Goal: Information Seeking & Learning: Learn about a topic

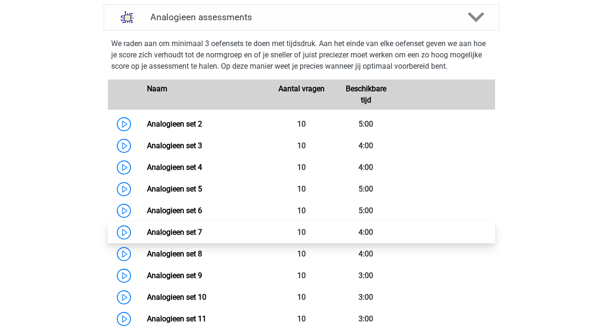
click at [196, 228] on link "Analogieen set 7" at bounding box center [174, 232] width 55 height 9
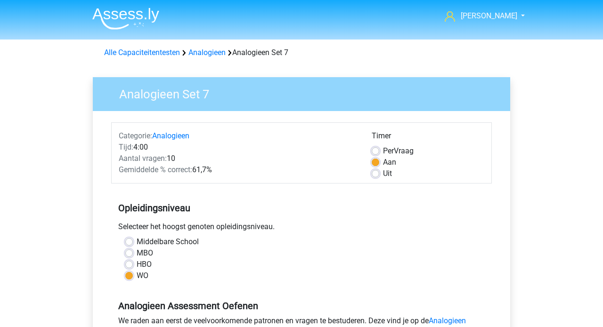
scroll to position [235, 0]
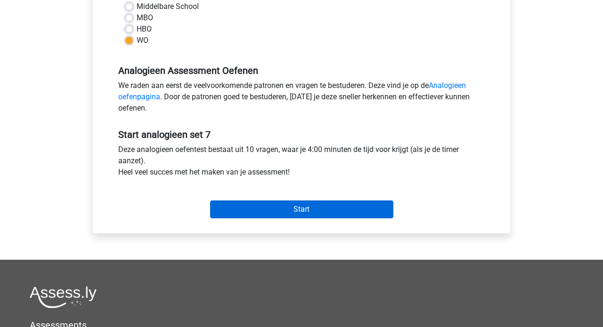
click at [297, 203] on input "Start" at bounding box center [301, 210] width 183 height 18
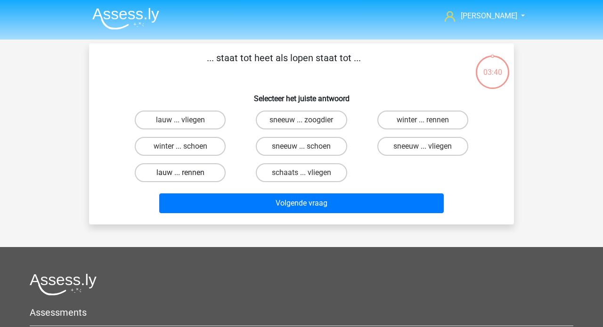
click at [195, 171] on label "lauw ... rennen" at bounding box center [180, 172] width 91 height 19
click at [186, 173] on input "lauw ... rennen" at bounding box center [183, 176] width 6 height 6
radio input "true"
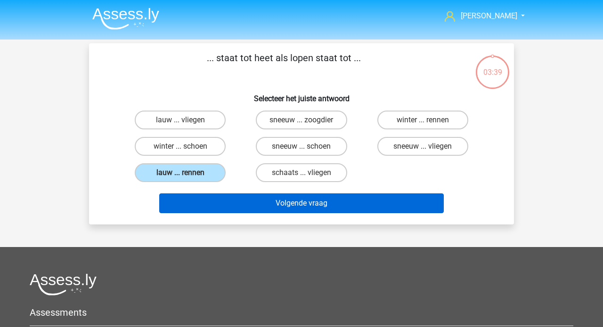
click at [294, 206] on button "Volgende vraag" at bounding box center [301, 204] width 285 height 20
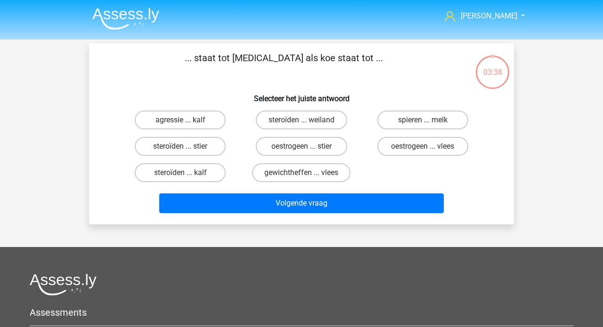
scroll to position [43, 0]
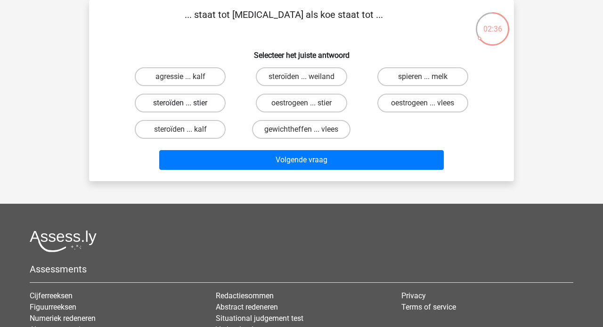
click at [206, 106] on label "steroïden ... stier" at bounding box center [180, 103] width 91 height 19
click at [186, 106] on input "steroïden ... stier" at bounding box center [183, 106] width 6 height 6
radio input "true"
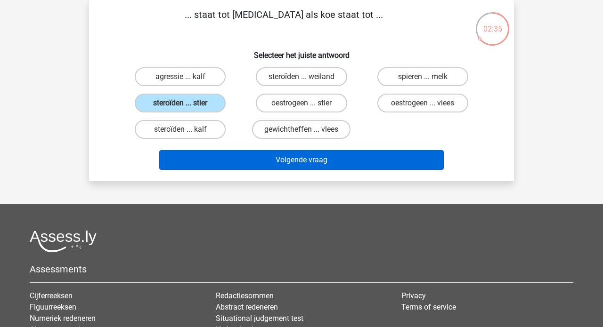
click at [266, 161] on button "Volgende vraag" at bounding box center [301, 160] width 285 height 20
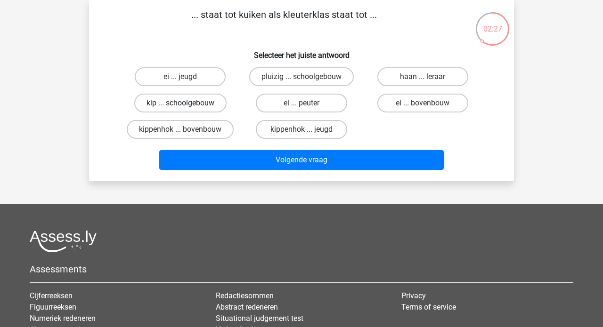
click at [218, 102] on label "kip ... schoolgebouw" at bounding box center [180, 103] width 92 height 19
click at [186, 103] on input "kip ... schoolgebouw" at bounding box center [183, 106] width 6 height 6
radio input "true"
click at [304, 132] on input "kippenhok ... jeugd" at bounding box center [304, 132] width 6 height 6
radio input "true"
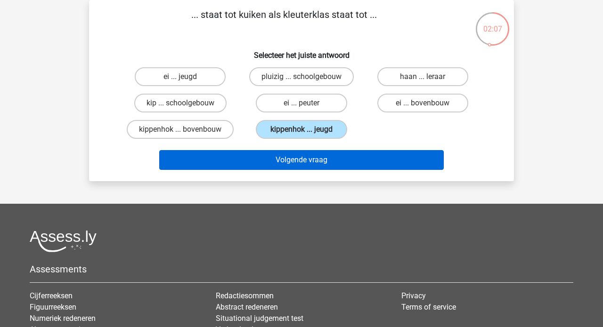
click at [314, 161] on button "Volgende vraag" at bounding box center [301, 160] width 285 height 20
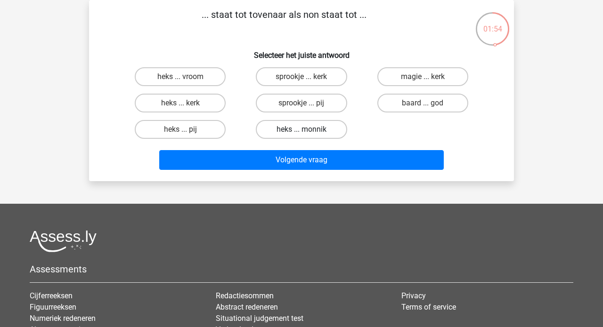
click at [290, 131] on label "heks ... monnik" at bounding box center [301, 129] width 91 height 19
click at [301, 131] on input "heks ... monnik" at bounding box center [304, 132] width 6 height 6
radio input "true"
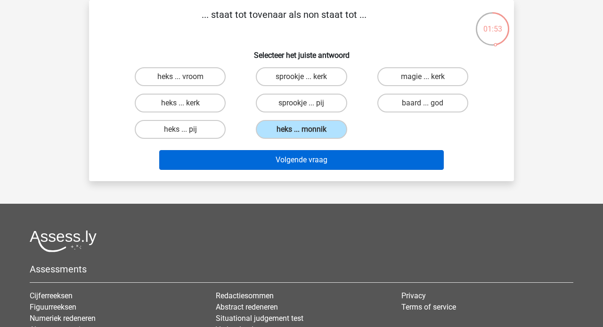
click at [287, 162] on button "Volgende vraag" at bounding box center [301, 160] width 285 height 20
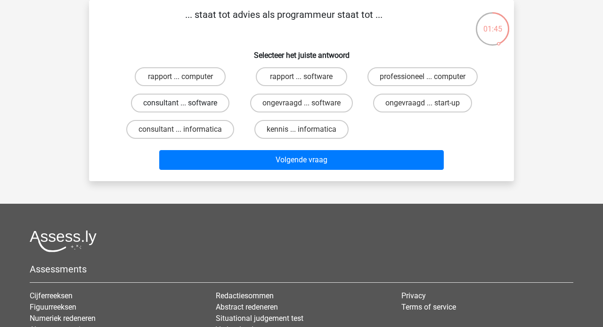
click at [211, 104] on label "consultant ... software" at bounding box center [180, 103] width 98 height 19
click at [186, 104] on input "consultant ... software" at bounding box center [183, 106] width 6 height 6
radio input "true"
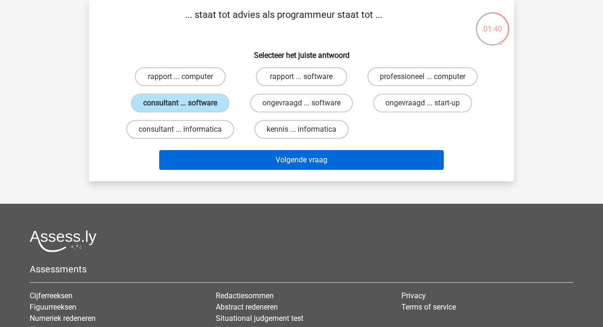
click at [282, 159] on button "Volgende vraag" at bounding box center [301, 160] width 285 height 20
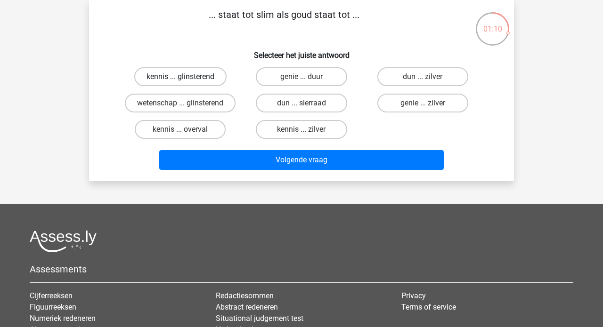
click at [206, 79] on label "kennis ... glinsterend" at bounding box center [180, 76] width 92 height 19
click at [186, 79] on input "kennis ... glinsterend" at bounding box center [183, 80] width 6 height 6
radio input "true"
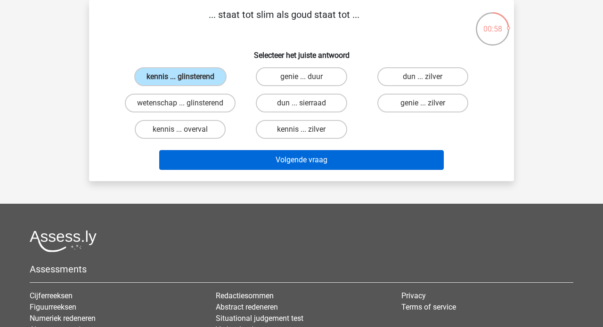
click at [290, 164] on button "Volgende vraag" at bounding box center [301, 160] width 285 height 20
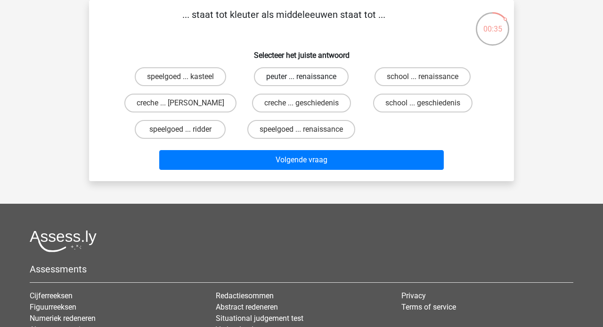
click at [291, 80] on label "peuter ... renaissance" at bounding box center [301, 76] width 95 height 19
click at [301, 80] on input "peuter ... renaissance" at bounding box center [304, 80] width 6 height 6
radio input "true"
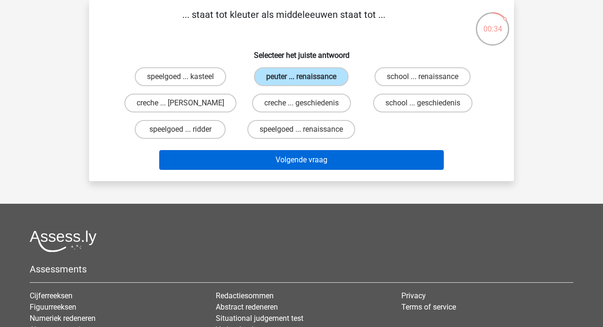
click at [284, 163] on button "Volgende vraag" at bounding box center [301, 160] width 285 height 20
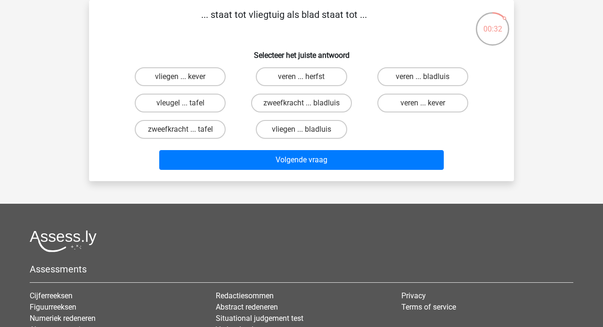
click at [243, 89] on div "veren ... herfst" at bounding box center [301, 77] width 121 height 26
click at [208, 105] on label "vleugel ... tafel" at bounding box center [180, 103] width 91 height 19
click at [186, 105] on input "vleugel ... tafel" at bounding box center [183, 106] width 6 height 6
radio input "true"
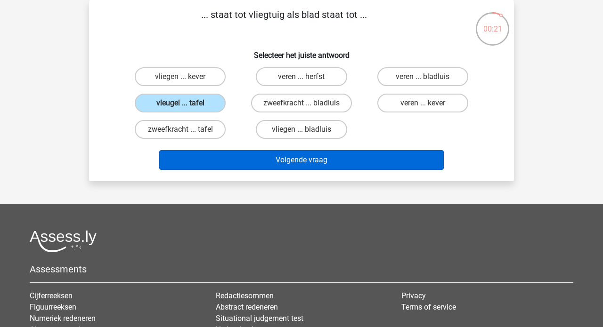
click at [274, 162] on button "Volgende vraag" at bounding box center [301, 160] width 285 height 20
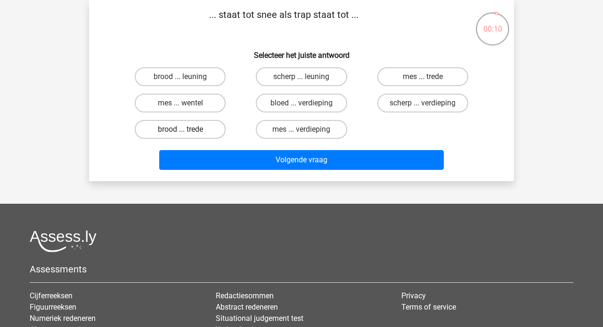
click at [198, 127] on label "brood ... trede" at bounding box center [180, 129] width 91 height 19
click at [186, 129] on input "brood ... trede" at bounding box center [183, 132] width 6 height 6
radio input "true"
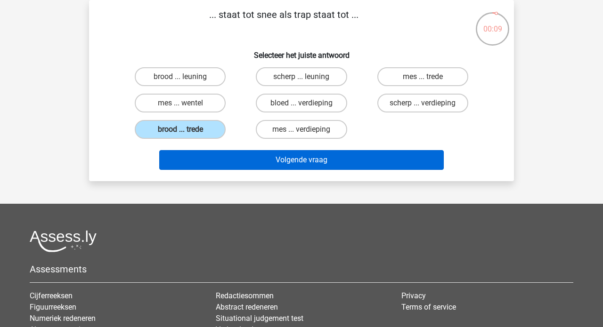
click at [278, 155] on button "Volgende vraag" at bounding box center [301, 160] width 285 height 20
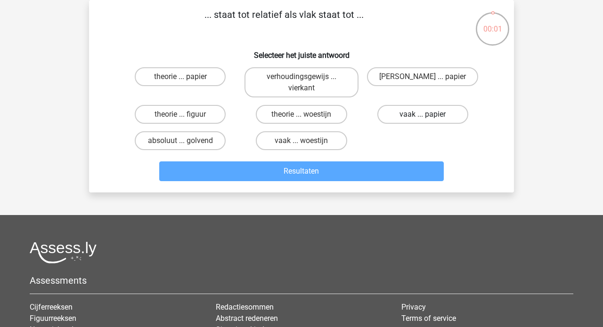
click at [411, 113] on label "vaak ... papier" at bounding box center [422, 114] width 91 height 19
click at [422, 114] on input "vaak ... papier" at bounding box center [425, 117] width 6 height 6
radio input "true"
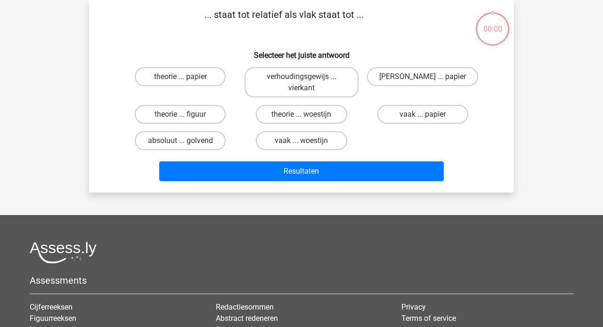
scroll to position [43, 0]
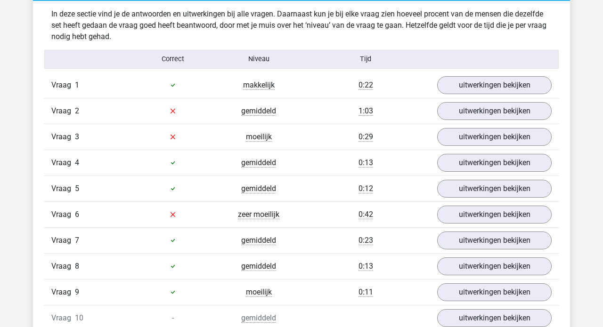
scroll to position [588, 0]
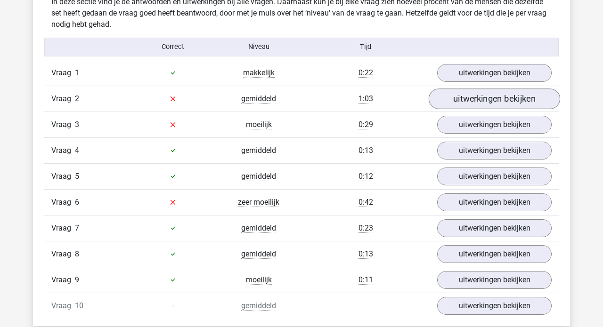
click at [454, 102] on link "uitwerkingen bekijken" at bounding box center [493, 99] width 131 height 21
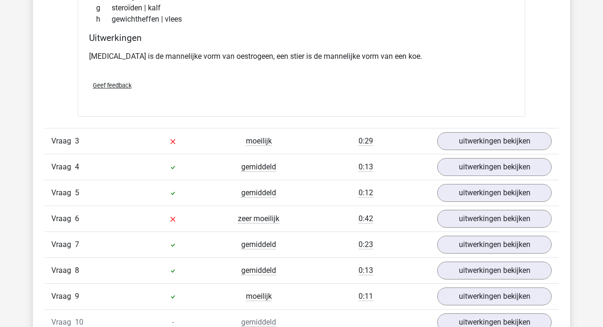
scroll to position [807, 0]
click at [500, 146] on link "uitwerkingen bekijken" at bounding box center [493, 141] width 131 height 21
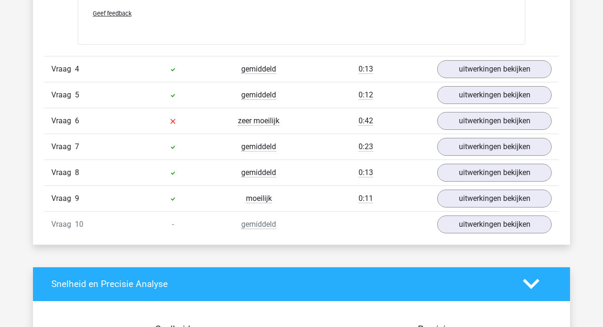
scroll to position [1146, 0]
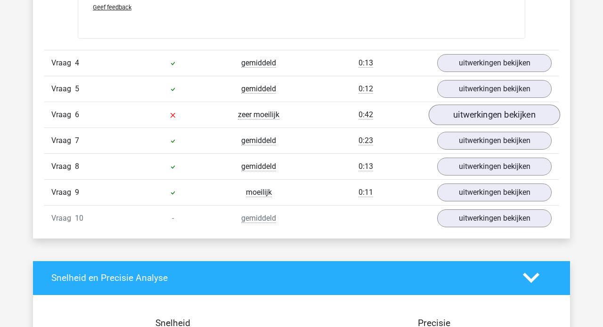
click at [466, 121] on link "uitwerkingen bekijken" at bounding box center [493, 115] width 131 height 21
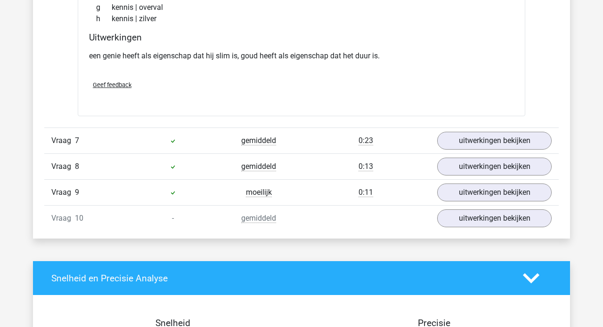
scroll to position [1386, 0]
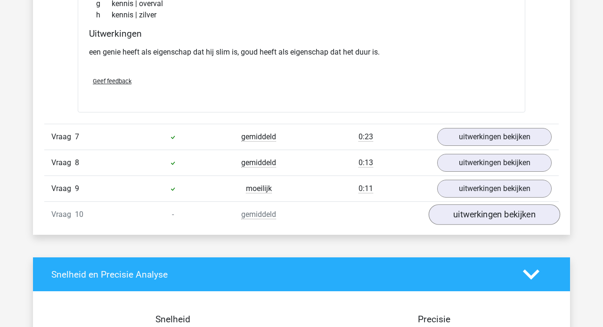
click at [468, 216] on link "uitwerkingen bekijken" at bounding box center [493, 214] width 131 height 21
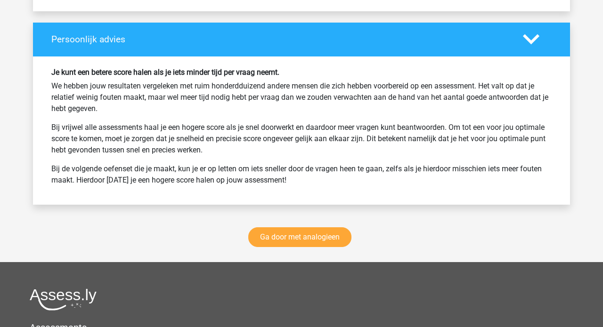
scroll to position [2227, 0]
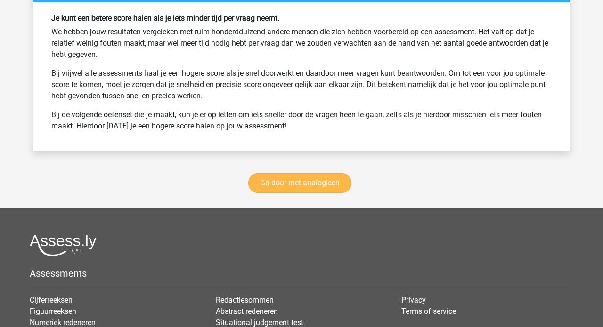
click at [282, 179] on link "Ga door met analogieen" at bounding box center [299, 183] width 103 height 20
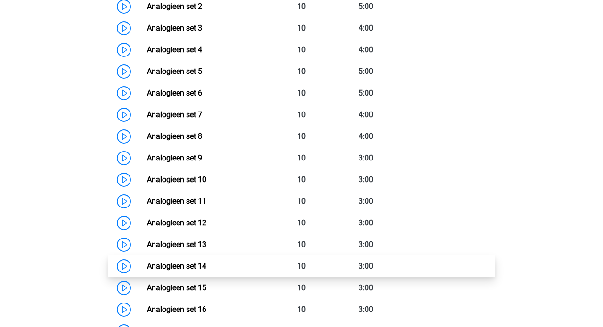
scroll to position [504, 0]
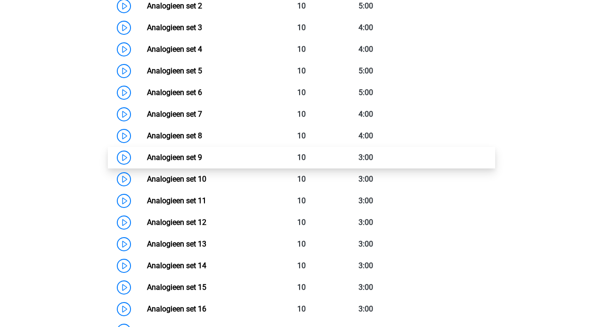
click at [192, 153] on link "Analogieen set 9" at bounding box center [174, 157] width 55 height 9
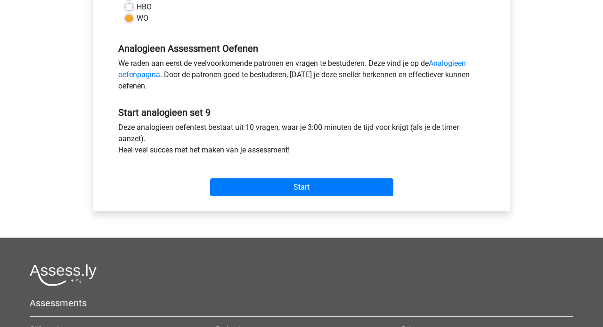
scroll to position [258, 0]
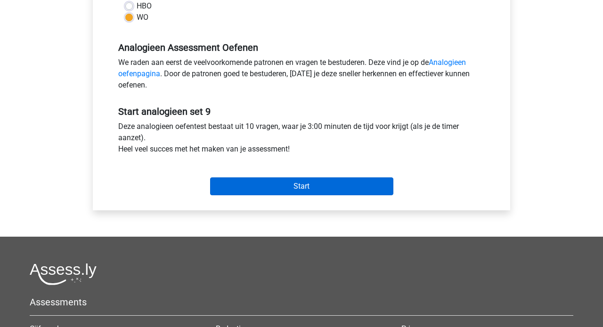
click at [282, 189] on input "Start" at bounding box center [301, 187] width 183 height 18
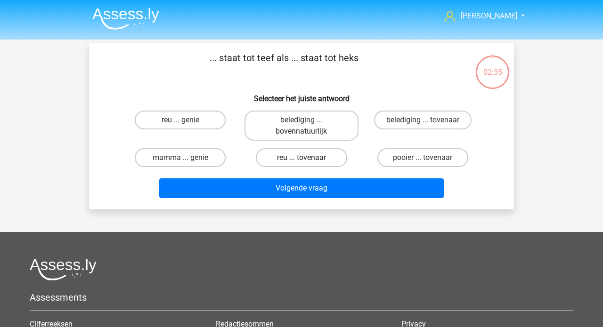
click at [313, 160] on label "reu ... tovenaar" at bounding box center [301, 157] width 91 height 19
click at [307, 160] on input "reu ... tovenaar" at bounding box center [304, 161] width 6 height 6
radio input "true"
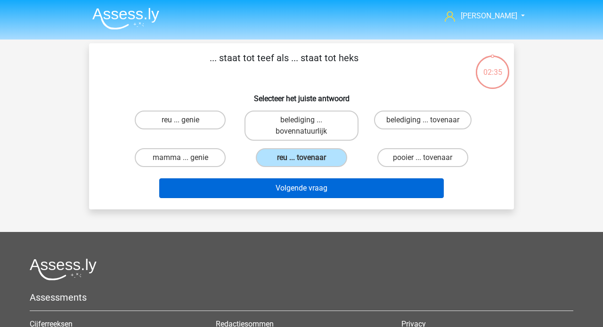
click at [307, 191] on button "Volgende vraag" at bounding box center [301, 188] width 285 height 20
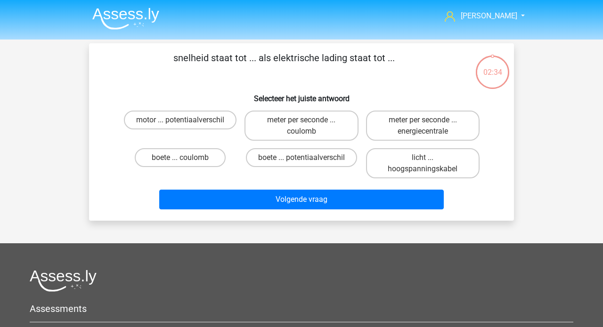
scroll to position [43, 0]
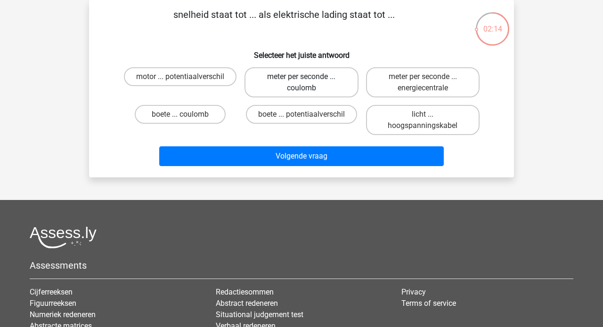
click at [315, 89] on label "meter per seconde ... coulomb" at bounding box center [300, 82] width 113 height 30
click at [307, 83] on input "meter per seconde ... coulomb" at bounding box center [304, 80] width 6 height 6
radio input "true"
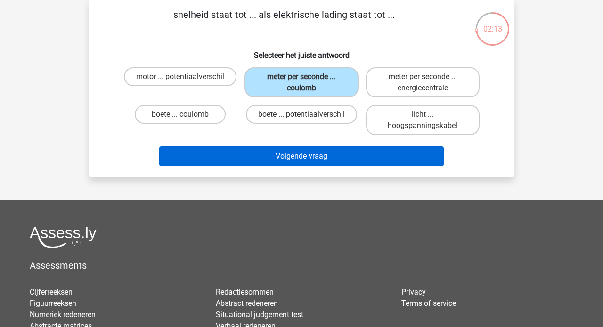
click at [302, 151] on button "Volgende vraag" at bounding box center [301, 156] width 285 height 20
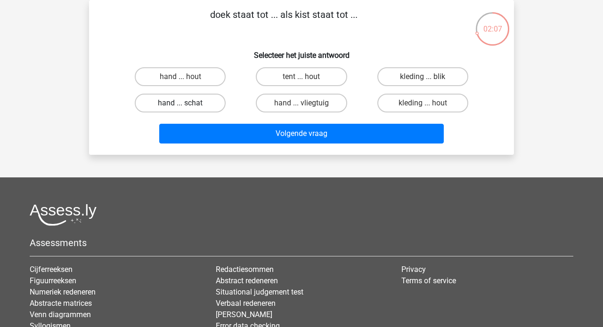
click at [202, 106] on label "hand ... schat" at bounding box center [180, 103] width 91 height 19
click at [186, 106] on input "hand ... schat" at bounding box center [183, 106] width 6 height 6
radio input "true"
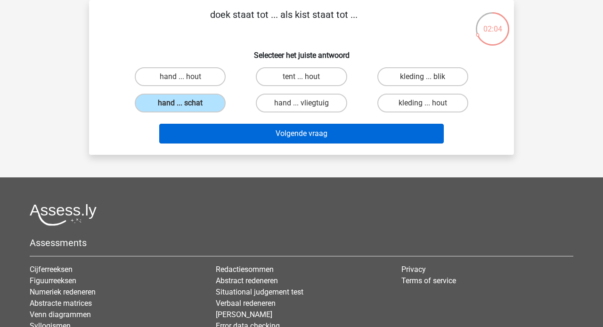
click at [296, 136] on button "Volgende vraag" at bounding box center [301, 134] width 285 height 20
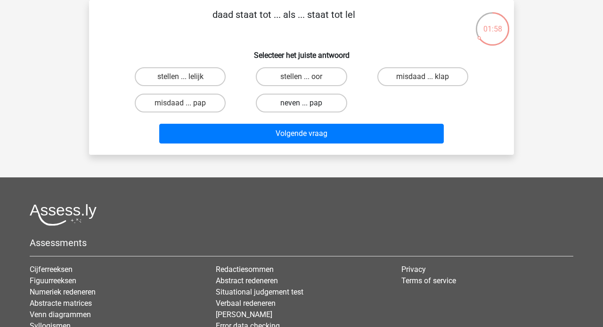
click at [296, 106] on label "neven ... pap" at bounding box center [301, 103] width 91 height 19
click at [301, 106] on input "neven ... pap" at bounding box center [304, 106] width 6 height 6
radio input "true"
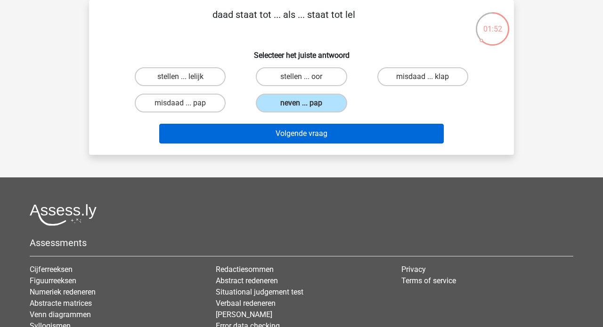
click at [288, 137] on button "Volgende vraag" at bounding box center [301, 134] width 285 height 20
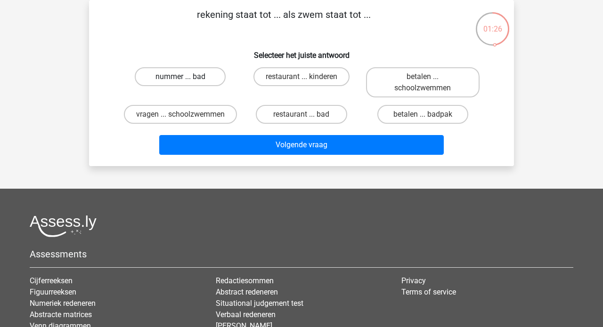
click at [193, 76] on label "nummer ... bad" at bounding box center [180, 76] width 91 height 19
click at [186, 77] on input "nummer ... bad" at bounding box center [183, 80] width 6 height 6
radio input "true"
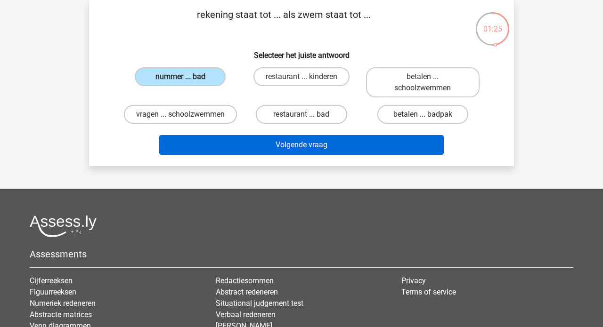
click at [290, 154] on button "Volgende vraag" at bounding box center [301, 145] width 285 height 20
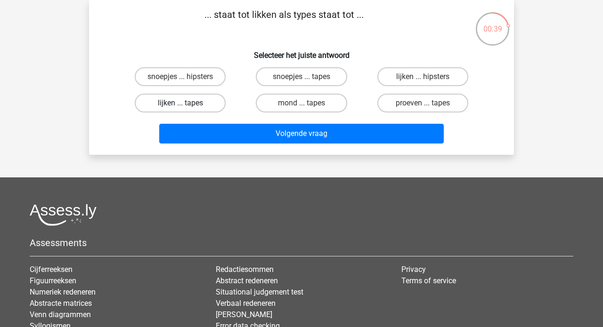
click at [197, 105] on label "lijken ... tapes" at bounding box center [180, 103] width 91 height 19
click at [186, 105] on input "lijken ... tapes" at bounding box center [183, 106] width 6 height 6
radio input "true"
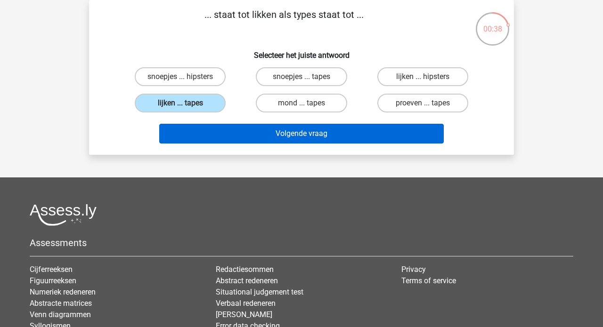
click at [276, 130] on button "Volgende vraag" at bounding box center [301, 134] width 285 height 20
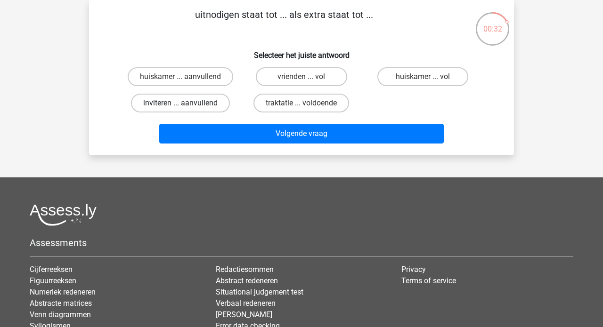
click at [211, 105] on label "inviteren ... aanvullend" at bounding box center [180, 103] width 99 height 19
click at [186, 105] on input "inviteren ... aanvullend" at bounding box center [183, 106] width 6 height 6
radio input "true"
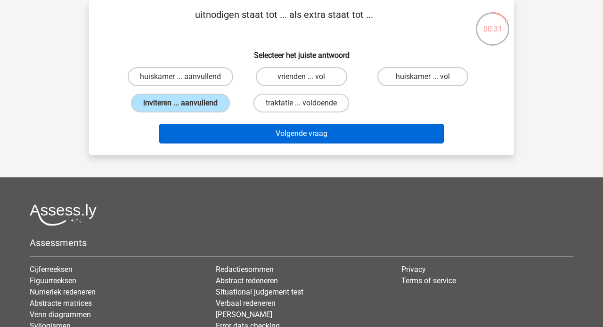
click at [283, 136] on button "Volgende vraag" at bounding box center [301, 134] width 285 height 20
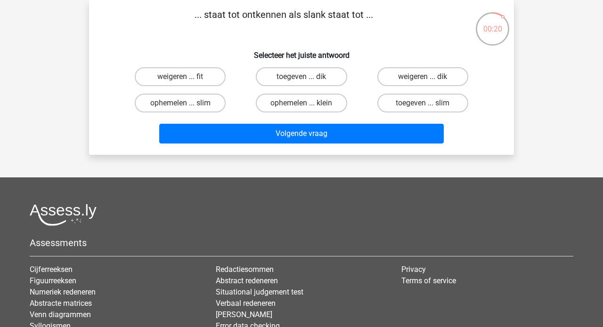
click at [305, 80] on input "toegeven ... dik" at bounding box center [304, 80] width 6 height 6
radio input "true"
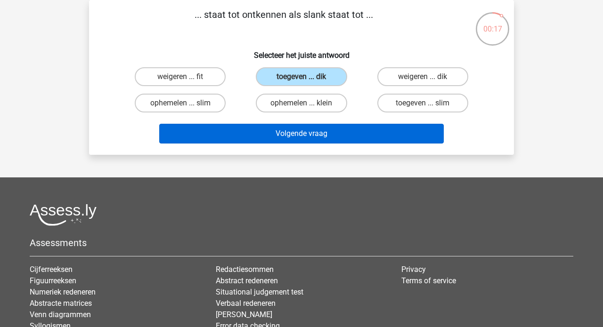
click at [315, 136] on button "Volgende vraag" at bounding box center [301, 134] width 285 height 20
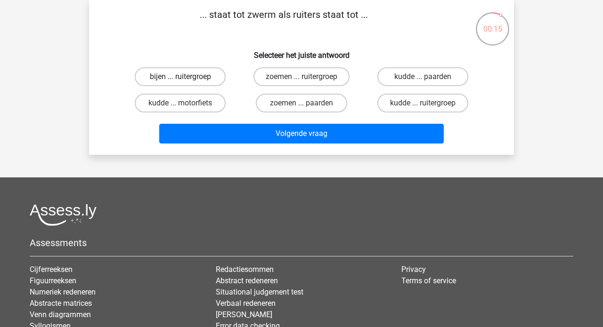
click at [191, 78] on label "bijen ... ruitergroep" at bounding box center [180, 76] width 91 height 19
click at [186, 78] on input "bijen ... ruitergroep" at bounding box center [183, 80] width 6 height 6
radio input "true"
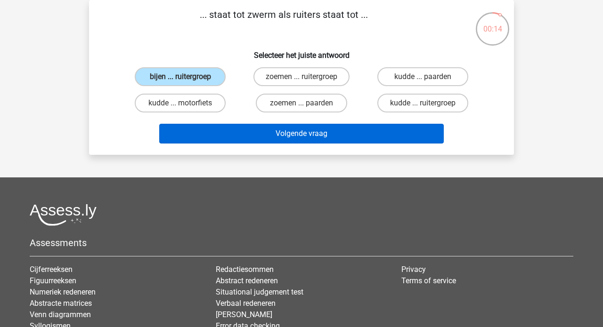
click at [285, 138] on button "Volgende vraag" at bounding box center [301, 134] width 285 height 20
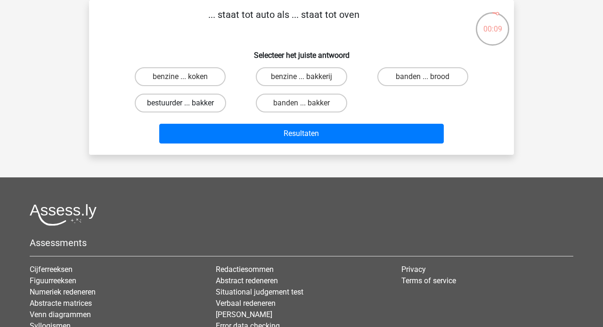
click at [211, 104] on label "bestuurder ... bakker" at bounding box center [180, 103] width 91 height 19
click at [186, 104] on input "bestuurder ... bakker" at bounding box center [183, 106] width 6 height 6
radio input "true"
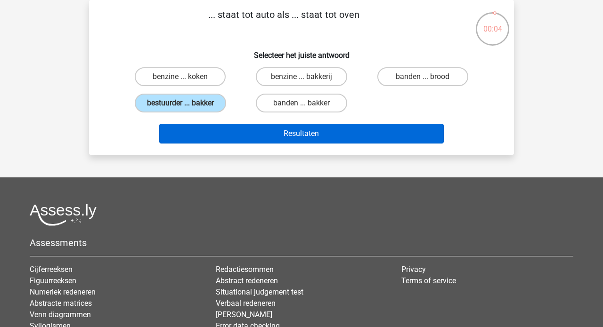
click at [290, 135] on button "Resultaten" at bounding box center [301, 134] width 285 height 20
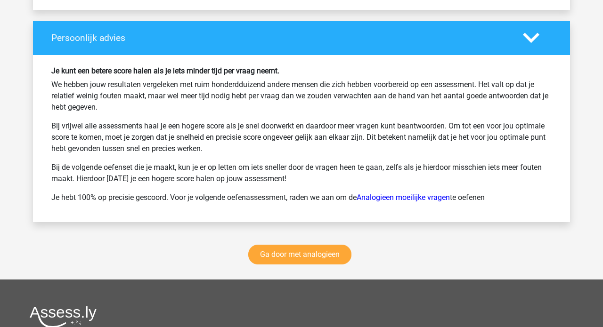
scroll to position [1268, 0]
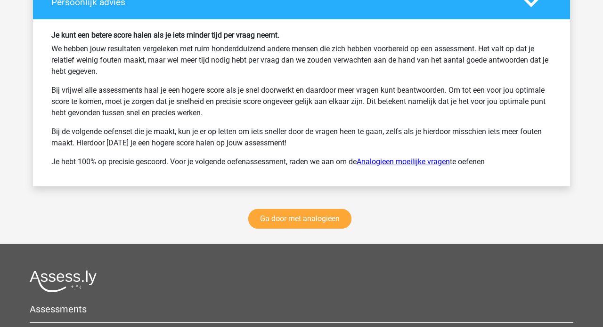
click at [379, 161] on link "Analogieen moeilijke vragen" at bounding box center [402, 161] width 93 height 9
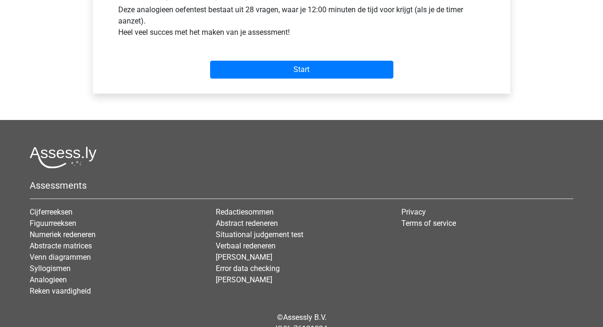
scroll to position [390, 0]
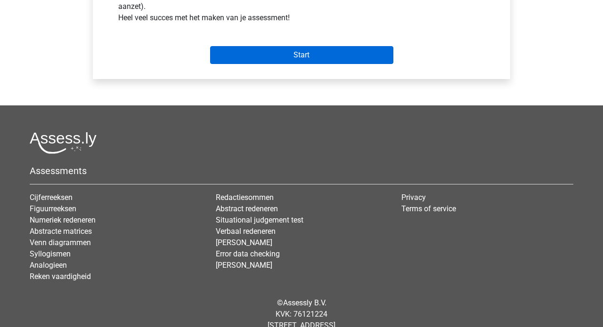
click at [308, 56] on input "Start" at bounding box center [301, 55] width 183 height 18
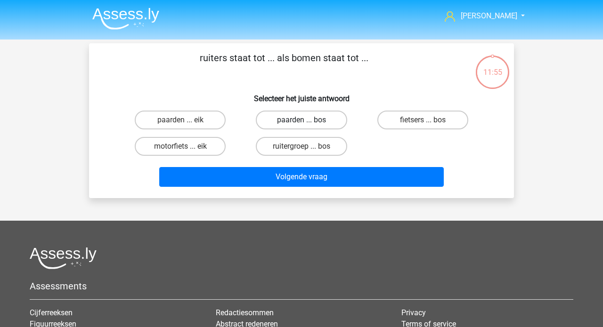
click at [281, 121] on label "paarden ... bos" at bounding box center [301, 120] width 91 height 19
click at [301, 121] on input "paarden ... bos" at bounding box center [304, 123] width 6 height 6
radio input "true"
click at [287, 143] on label "ruitergroep ... bos" at bounding box center [301, 146] width 91 height 19
click at [301, 146] on input "ruitergroep ... bos" at bounding box center [304, 149] width 6 height 6
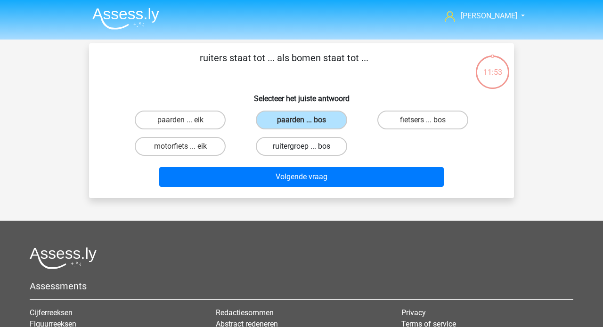
radio input "true"
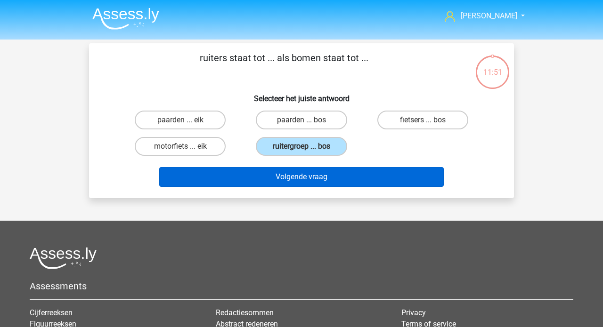
click at [281, 180] on button "Volgende vraag" at bounding box center [301, 177] width 285 height 20
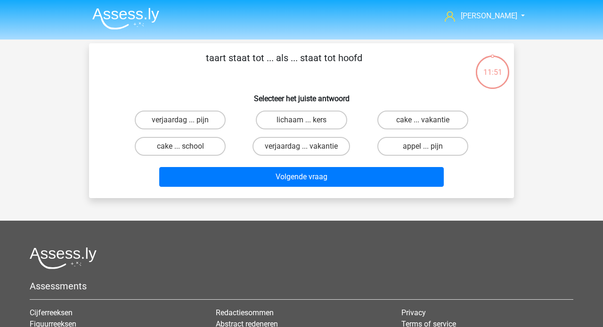
scroll to position [43, 0]
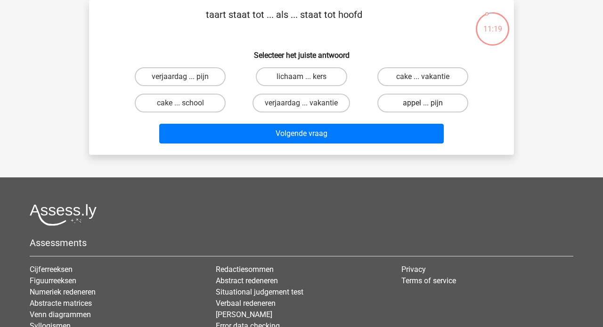
click at [416, 99] on label "appel ... pijn" at bounding box center [422, 103] width 91 height 19
click at [422, 103] on input "appel ... pijn" at bounding box center [425, 106] width 6 height 6
radio input "true"
click at [402, 76] on label "cake ... vakantie" at bounding box center [422, 76] width 91 height 19
click at [422, 77] on input "cake ... vakantie" at bounding box center [425, 80] width 6 height 6
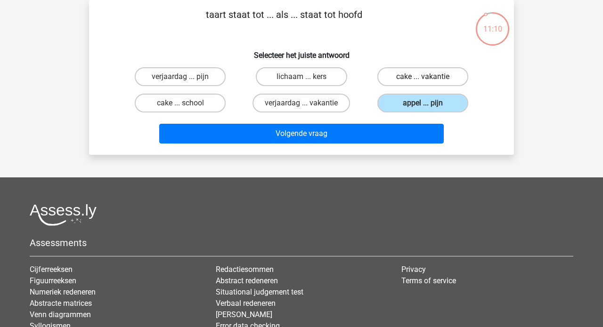
radio input "true"
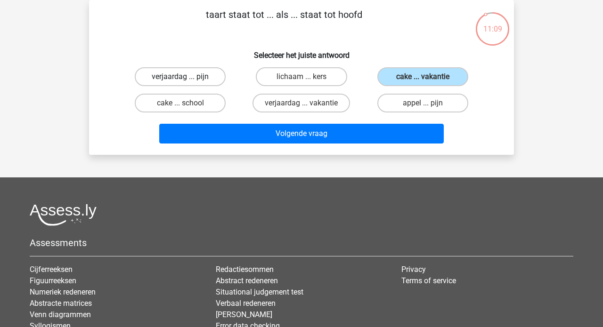
click at [204, 80] on label "verjaardag ... pijn" at bounding box center [180, 76] width 91 height 19
click at [186, 80] on input "verjaardag ... pijn" at bounding box center [183, 80] width 6 height 6
radio input "true"
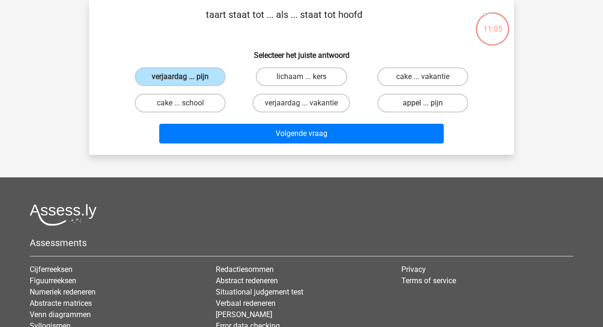
click at [413, 99] on label "appel ... pijn" at bounding box center [422, 103] width 91 height 19
click at [422, 103] on input "appel ... pijn" at bounding box center [425, 106] width 6 height 6
radio input "true"
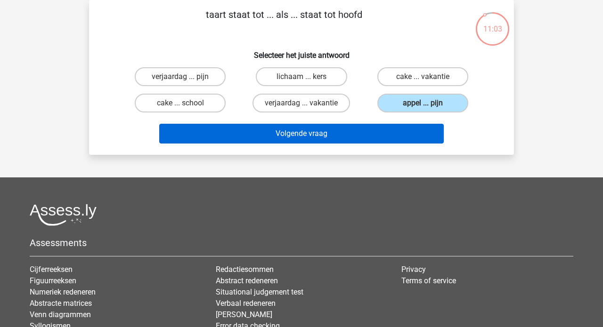
click at [315, 135] on button "Volgende vraag" at bounding box center [301, 134] width 285 height 20
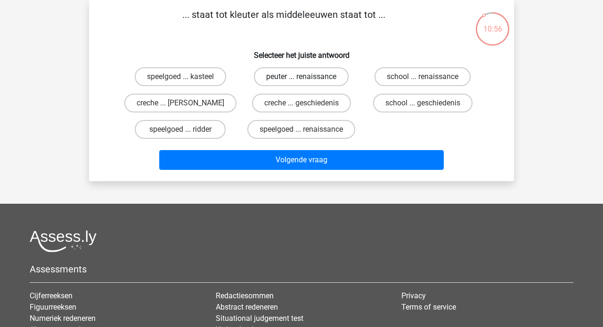
click at [283, 81] on label "peuter ... renaissance" at bounding box center [301, 76] width 95 height 19
click at [301, 81] on input "peuter ... renaissance" at bounding box center [304, 80] width 6 height 6
radio input "true"
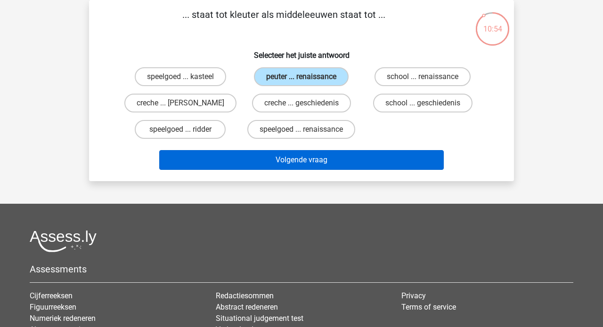
click at [282, 161] on button "Volgende vraag" at bounding box center [301, 160] width 285 height 20
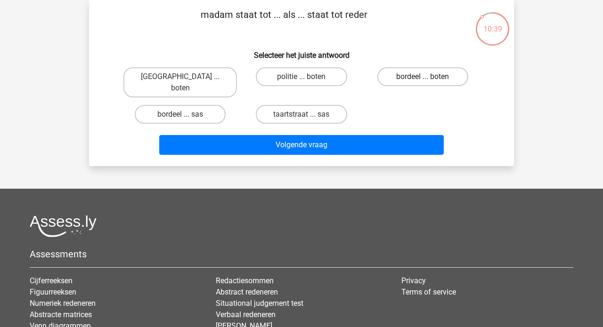
click at [405, 73] on label "bordeel ... boten" at bounding box center [422, 76] width 91 height 19
click at [422, 77] on input "bordeel ... boten" at bounding box center [425, 80] width 6 height 6
radio input "true"
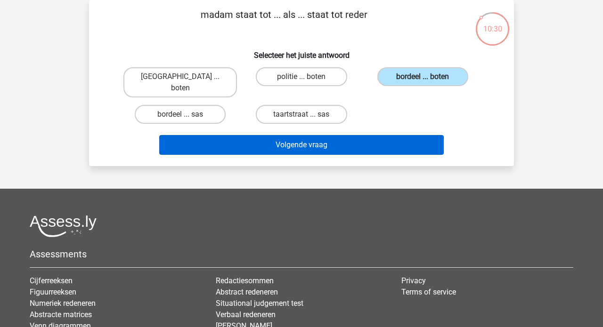
click at [298, 135] on button "Volgende vraag" at bounding box center [301, 145] width 285 height 20
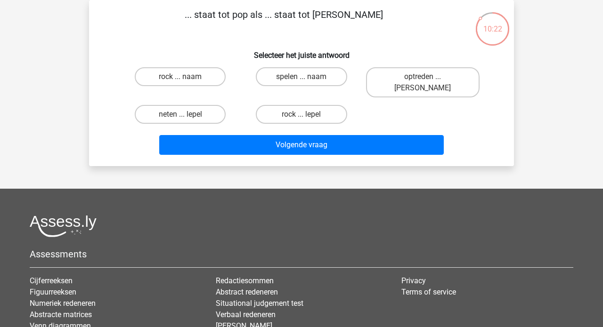
click at [184, 114] on input "neten ... lepel" at bounding box center [183, 117] width 6 height 6
radio input "true"
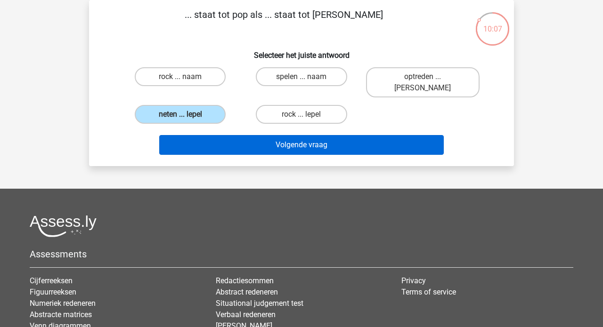
click at [291, 136] on button "Volgende vraag" at bounding box center [301, 145] width 285 height 20
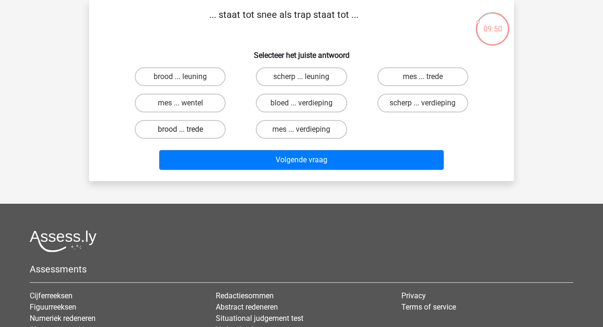
click at [205, 131] on label "brood ... trede" at bounding box center [180, 129] width 91 height 19
click at [186, 131] on input "brood ... trede" at bounding box center [183, 132] width 6 height 6
radio input "true"
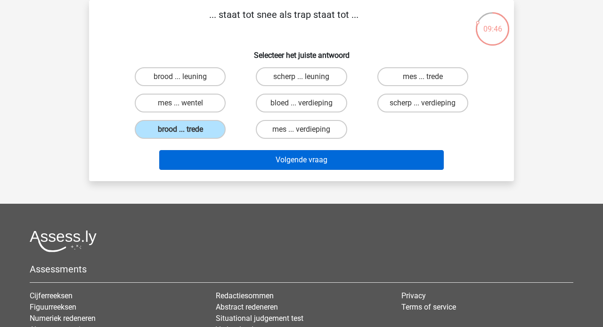
click at [290, 161] on button "Volgende vraag" at bounding box center [301, 160] width 285 height 20
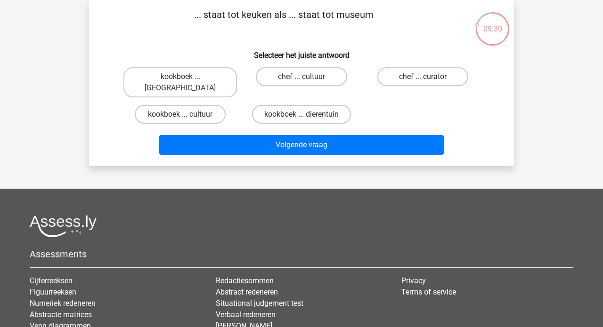
click at [397, 77] on label "chef ... curator" at bounding box center [422, 76] width 91 height 19
click at [422, 77] on input "chef ... curator" at bounding box center [425, 80] width 6 height 6
radio input "true"
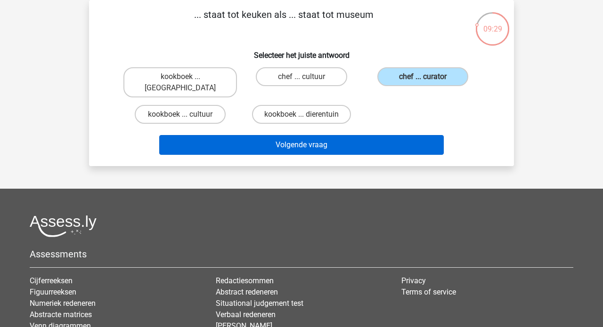
click at [284, 137] on button "Volgende vraag" at bounding box center [301, 145] width 285 height 20
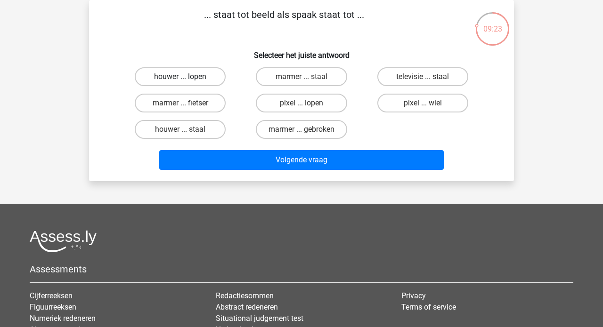
click at [198, 77] on label "houwer ... lopen" at bounding box center [180, 76] width 91 height 19
click at [186, 77] on input "houwer ... lopen" at bounding box center [183, 80] width 6 height 6
radio input "true"
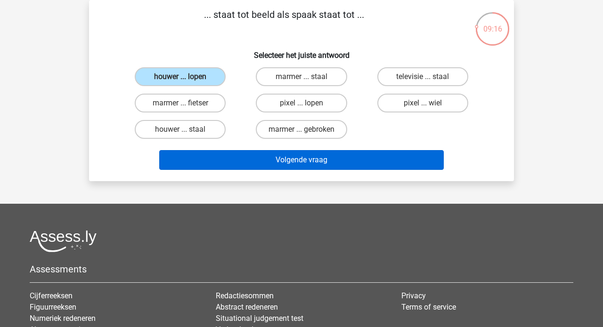
click at [268, 161] on button "Volgende vraag" at bounding box center [301, 160] width 285 height 20
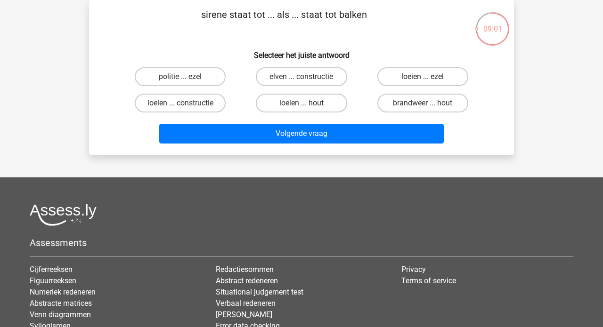
click at [404, 77] on label "loeien ... ezel" at bounding box center [422, 76] width 91 height 19
click at [422, 77] on input "loeien ... ezel" at bounding box center [425, 80] width 6 height 6
radio input "true"
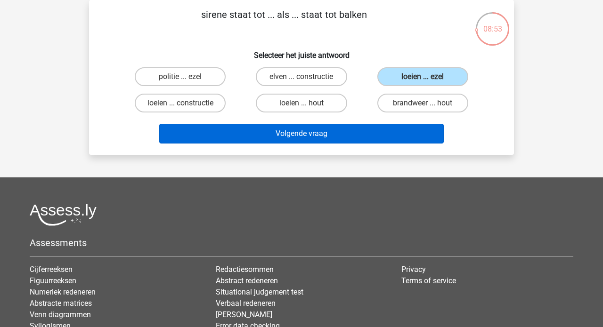
click at [292, 133] on button "Volgende vraag" at bounding box center [301, 134] width 285 height 20
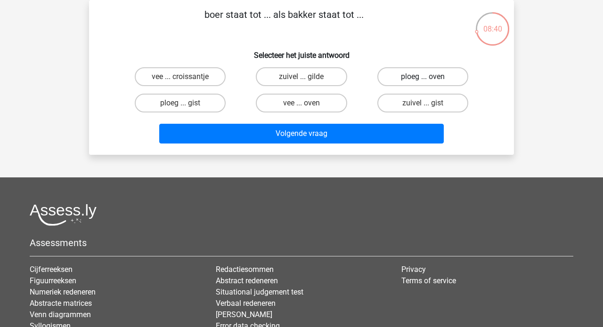
click at [409, 75] on label "ploeg ... oven" at bounding box center [422, 76] width 91 height 19
click at [422, 77] on input "ploeg ... oven" at bounding box center [425, 80] width 6 height 6
radio input "true"
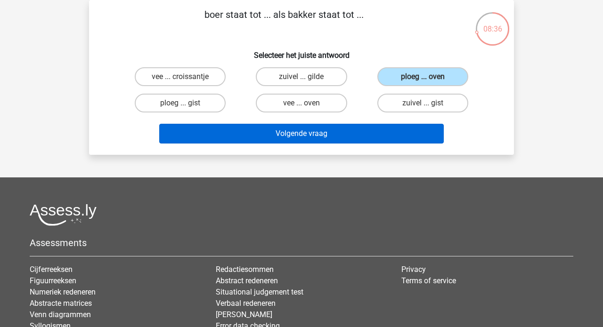
click at [350, 135] on button "Volgende vraag" at bounding box center [301, 134] width 285 height 20
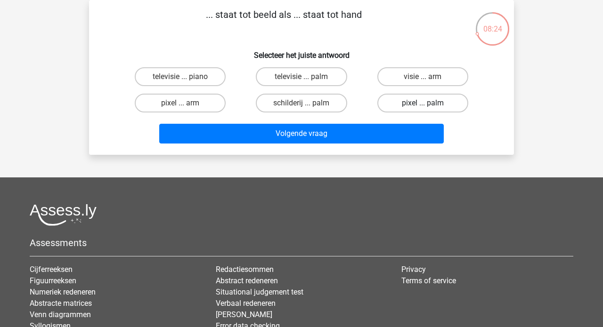
click at [408, 103] on label "pixel ... palm" at bounding box center [422, 103] width 91 height 19
click at [422, 103] on input "pixel ... palm" at bounding box center [425, 106] width 6 height 6
radio input "true"
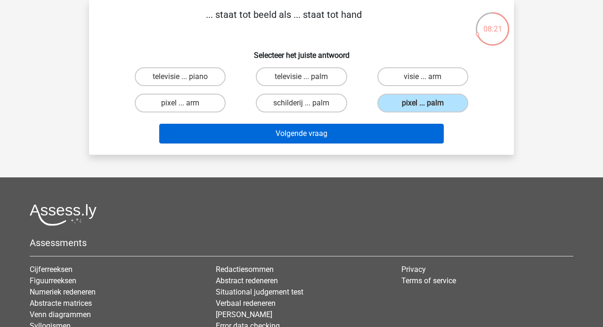
click at [274, 137] on button "Volgende vraag" at bounding box center [301, 134] width 285 height 20
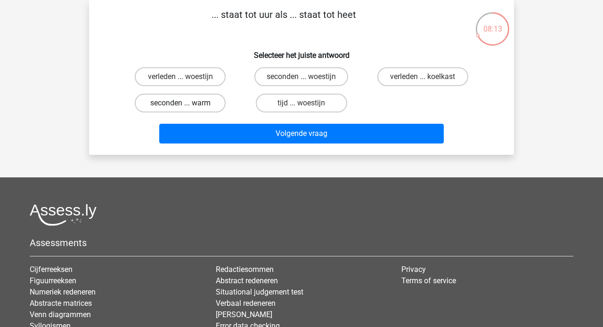
click at [210, 104] on label "seconden ... warm" at bounding box center [180, 103] width 91 height 19
click at [186, 104] on input "seconden ... warm" at bounding box center [183, 106] width 6 height 6
radio input "true"
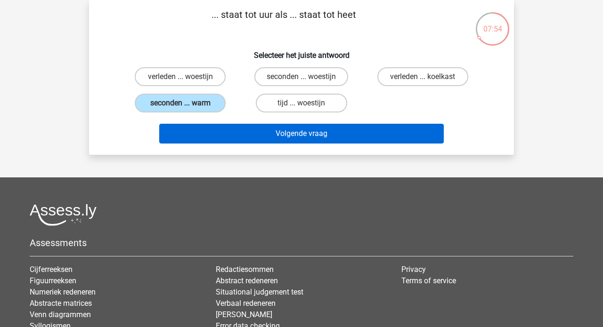
click at [303, 135] on button "Volgende vraag" at bounding box center [301, 134] width 285 height 20
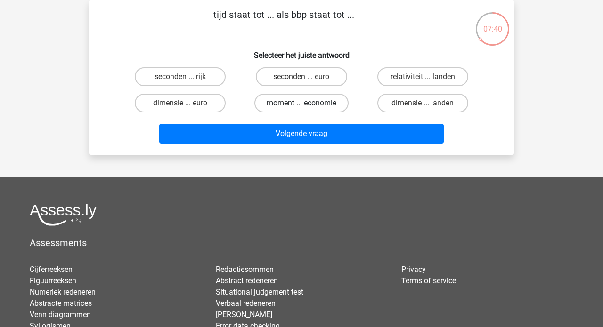
click at [282, 104] on label "moment ... economie" at bounding box center [301, 103] width 94 height 19
click at [301, 104] on input "moment ... economie" at bounding box center [304, 106] width 6 height 6
radio input "true"
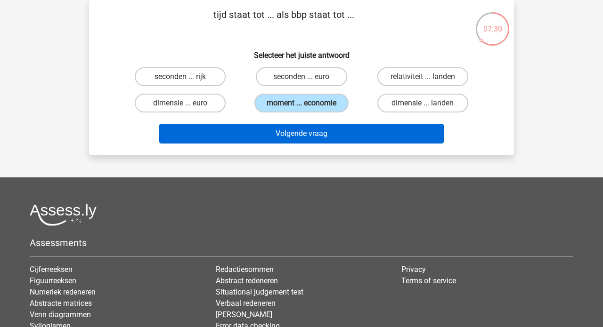
click at [275, 135] on button "Volgende vraag" at bounding box center [301, 134] width 285 height 20
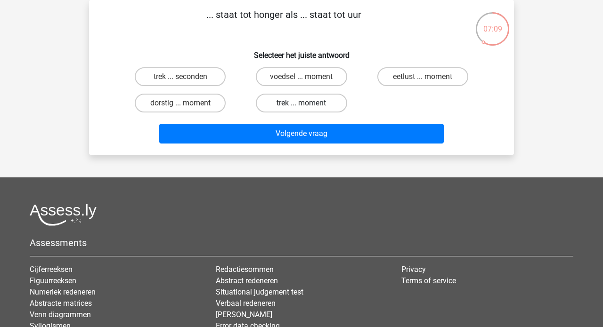
click at [288, 105] on label "trek ... moment" at bounding box center [301, 103] width 91 height 19
click at [301, 105] on input "trek ... moment" at bounding box center [304, 106] width 6 height 6
radio input "true"
click at [403, 76] on label "eetlust ... moment" at bounding box center [422, 76] width 91 height 19
click at [422, 77] on input "eetlust ... moment" at bounding box center [425, 80] width 6 height 6
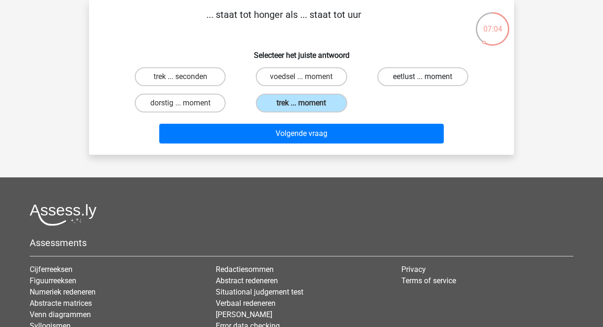
radio input "true"
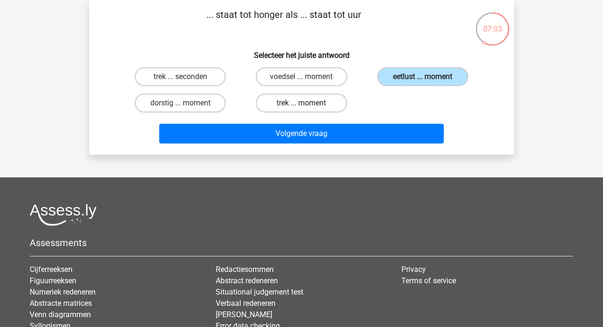
click at [316, 105] on label "trek ... moment" at bounding box center [301, 103] width 91 height 19
click at [307, 105] on input "trek ... moment" at bounding box center [304, 106] width 6 height 6
radio input "true"
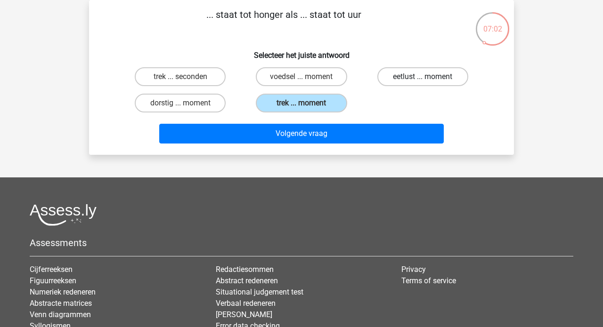
click at [401, 82] on label "eetlust ... moment" at bounding box center [422, 76] width 91 height 19
click at [422, 82] on input "eetlust ... moment" at bounding box center [425, 80] width 6 height 6
radio input "true"
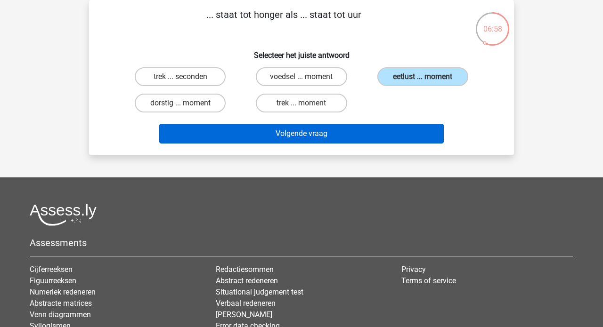
click at [295, 132] on button "Volgende vraag" at bounding box center [301, 134] width 285 height 20
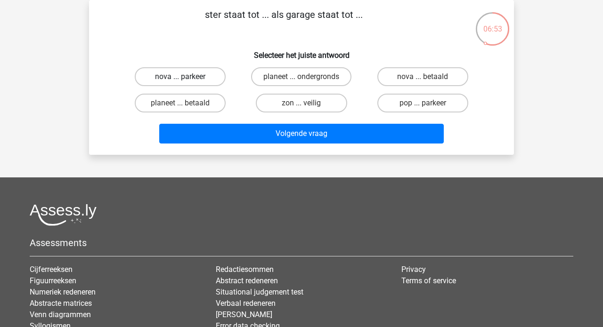
click at [207, 79] on label "nova ... parkeer" at bounding box center [180, 76] width 91 height 19
click at [186, 79] on input "nova ... parkeer" at bounding box center [183, 80] width 6 height 6
radio input "true"
click at [422, 107] on input "pop ... parkeer" at bounding box center [425, 106] width 6 height 6
radio input "true"
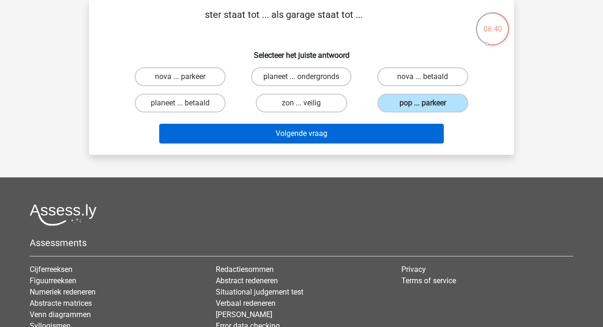
click at [323, 132] on button "Volgende vraag" at bounding box center [301, 134] width 285 height 20
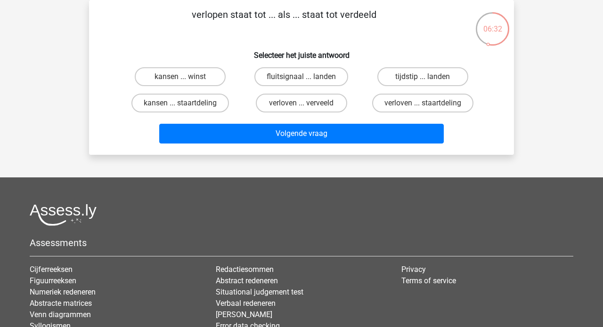
click at [306, 107] on input "verloven ... verveeld" at bounding box center [304, 106] width 6 height 6
radio input "true"
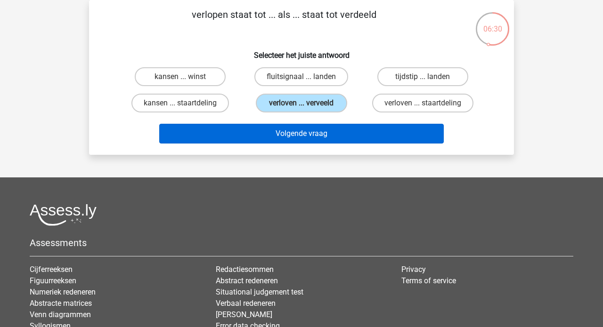
click at [297, 133] on button "Volgende vraag" at bounding box center [301, 134] width 285 height 20
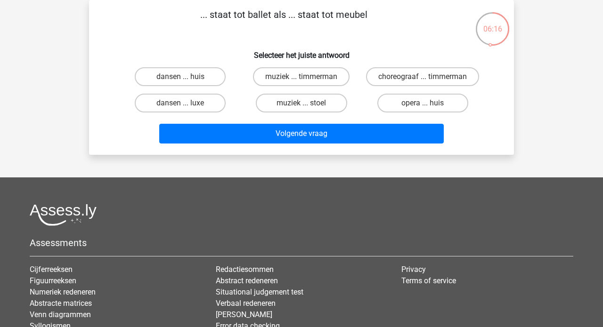
click at [424, 80] on input "choreograaf ... timmerman" at bounding box center [425, 80] width 6 height 6
radio input "true"
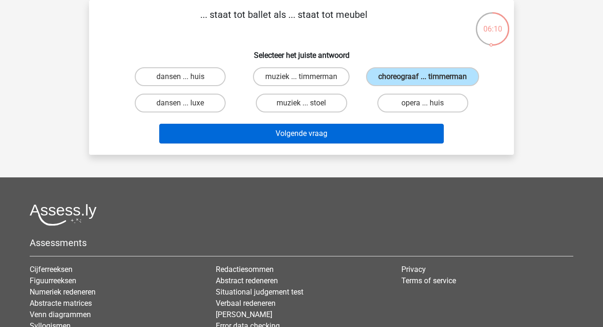
click at [325, 144] on button "Volgende vraag" at bounding box center [301, 134] width 285 height 20
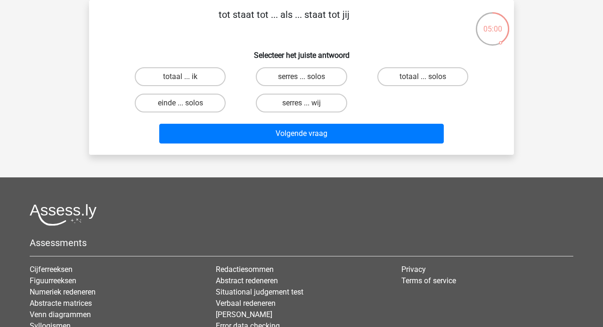
click at [305, 106] on input "serres ... wij" at bounding box center [304, 106] width 6 height 6
radio input "true"
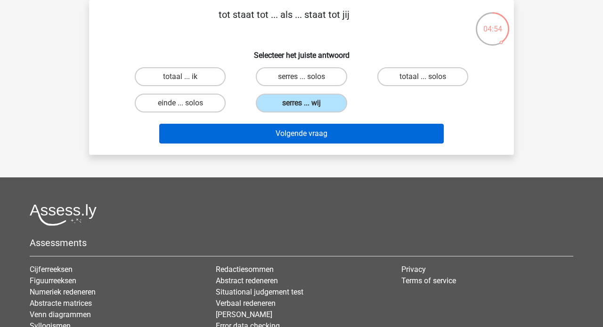
click at [296, 136] on button "Volgende vraag" at bounding box center [301, 134] width 285 height 20
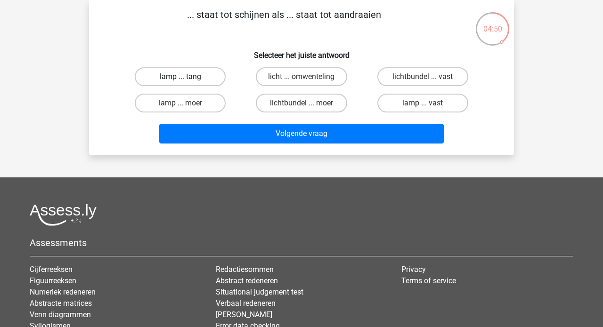
click at [207, 77] on label "lamp ... tang" at bounding box center [180, 76] width 91 height 19
click at [186, 77] on input "lamp ... tang" at bounding box center [183, 80] width 6 height 6
radio input "true"
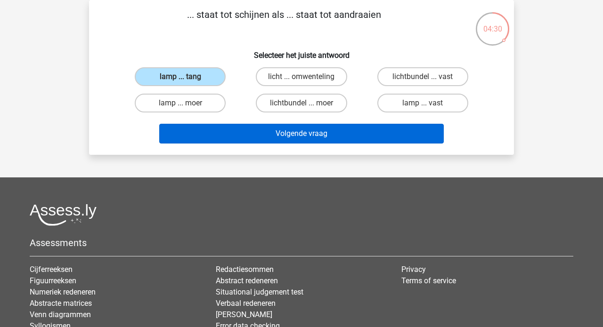
click at [293, 133] on button "Volgende vraag" at bounding box center [301, 134] width 285 height 20
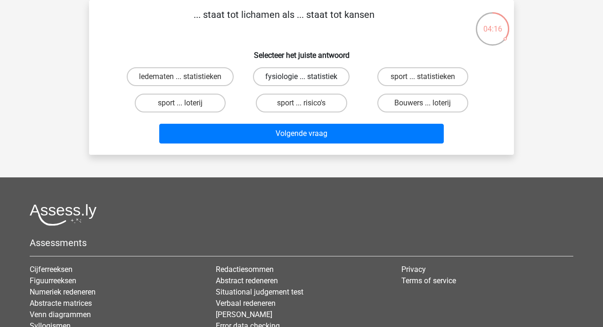
click at [293, 76] on label "fysiologie ... statistiek" at bounding box center [301, 76] width 97 height 19
click at [301, 77] on input "fysiologie ... statistiek" at bounding box center [304, 80] width 6 height 6
radio input "true"
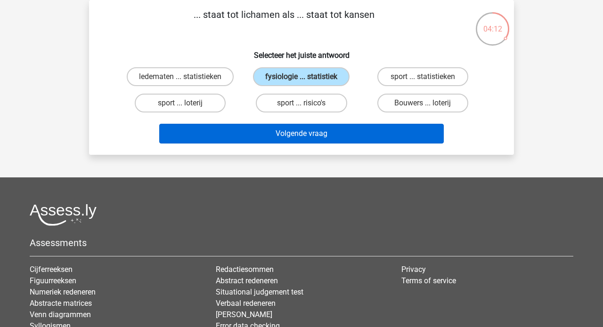
click at [293, 135] on button "Volgende vraag" at bounding box center [301, 134] width 285 height 20
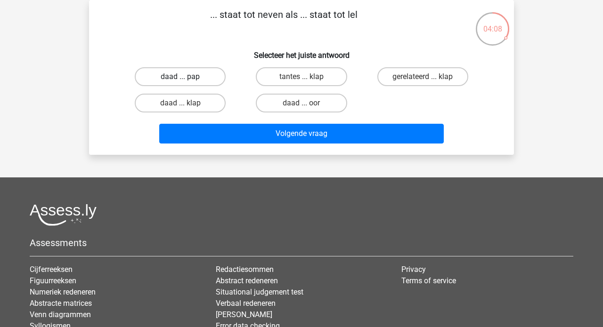
click at [204, 79] on label "daad ... pap" at bounding box center [180, 76] width 91 height 19
click at [186, 79] on input "daad ... pap" at bounding box center [183, 80] width 6 height 6
radio input "true"
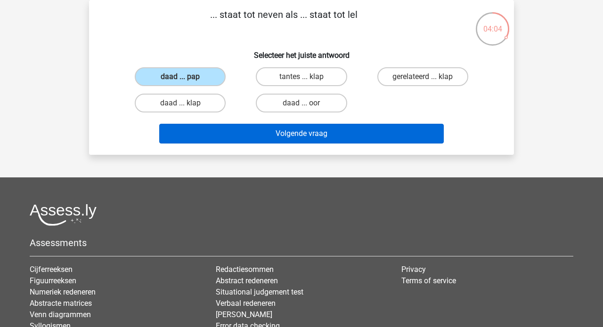
click at [288, 131] on button "Volgende vraag" at bounding box center [301, 134] width 285 height 20
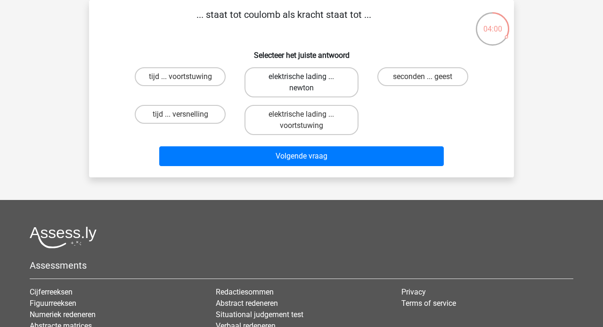
click at [298, 87] on label "elektrische lading ... newton" at bounding box center [300, 82] width 113 height 30
click at [301, 83] on input "elektrische lading ... newton" at bounding box center [304, 80] width 6 height 6
radio input "true"
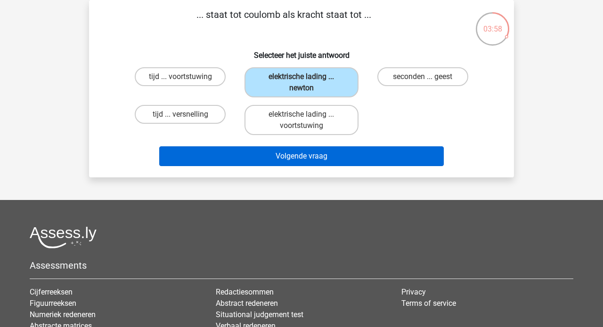
click at [288, 154] on button "Volgende vraag" at bounding box center [301, 156] width 285 height 20
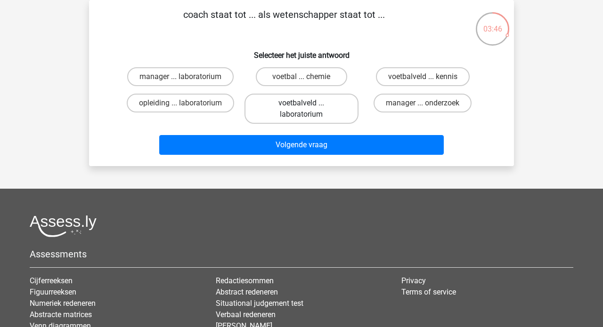
click at [290, 108] on label "voetbalveld ... laboratorium" at bounding box center [300, 109] width 113 height 30
click at [301, 108] on input "voetbalveld ... laboratorium" at bounding box center [304, 106] width 6 height 6
radio input "true"
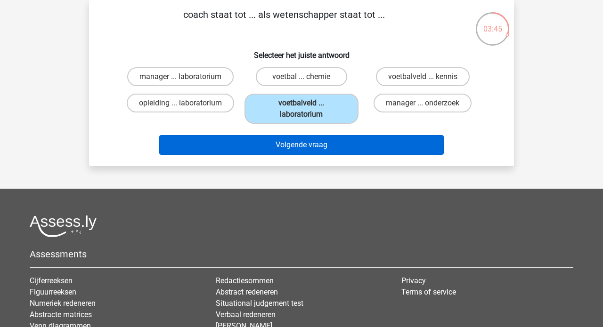
click at [292, 144] on button "Volgende vraag" at bounding box center [301, 145] width 285 height 20
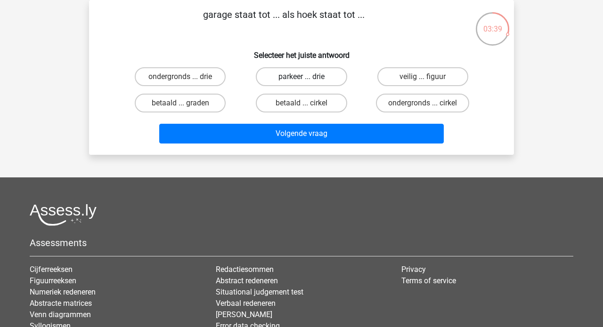
click at [298, 78] on label "parkeer ... drie" at bounding box center [301, 76] width 91 height 19
click at [301, 78] on input "parkeer ... drie" at bounding box center [304, 80] width 6 height 6
radio input "true"
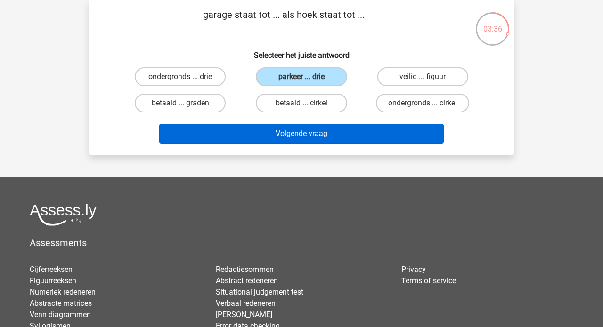
click at [291, 136] on button "Volgende vraag" at bounding box center [301, 134] width 285 height 20
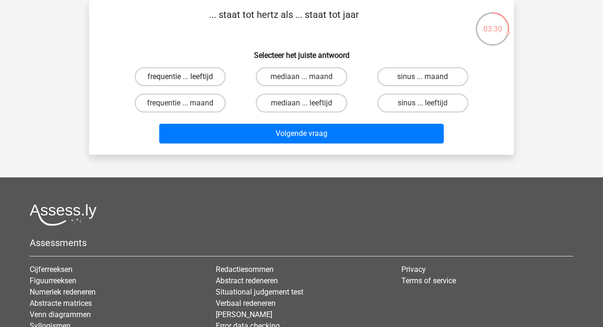
click at [209, 76] on label "frequentie ... leeftijd" at bounding box center [180, 76] width 91 height 19
click at [186, 77] on input "frequentie ... leeftijd" at bounding box center [183, 80] width 6 height 6
radio input "true"
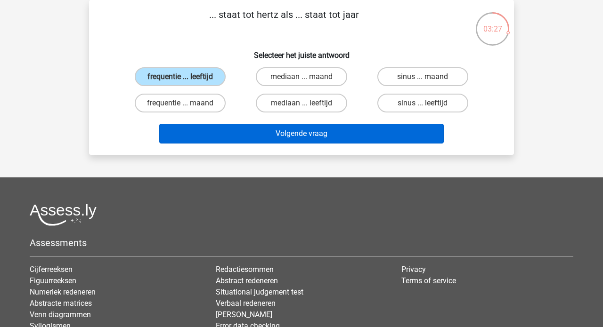
click at [293, 135] on button "Volgende vraag" at bounding box center [301, 134] width 285 height 20
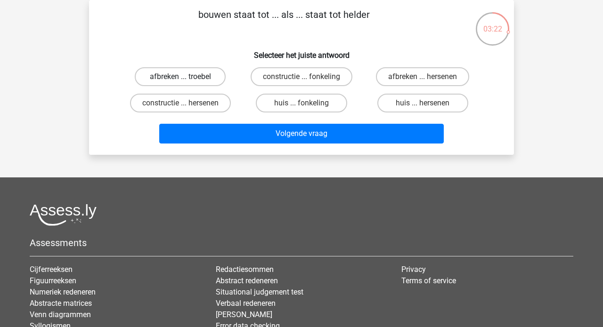
click at [203, 76] on label "afbreken ... troebel" at bounding box center [180, 76] width 91 height 19
click at [186, 77] on input "afbreken ... troebel" at bounding box center [183, 80] width 6 height 6
radio input "true"
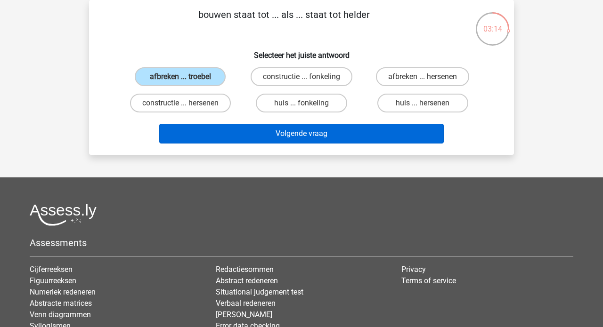
click at [313, 135] on button "Volgende vraag" at bounding box center [301, 134] width 285 height 20
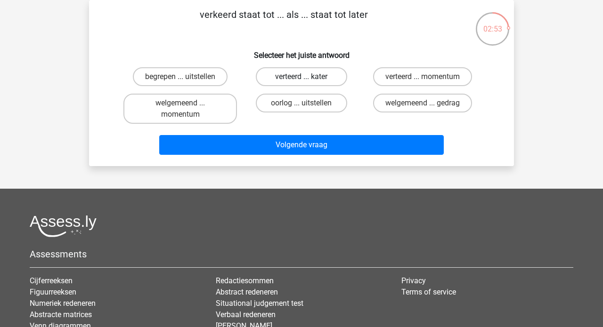
click at [289, 80] on label "verteerd ... kater" at bounding box center [301, 76] width 91 height 19
click at [301, 80] on input "verteerd ... kater" at bounding box center [304, 80] width 6 height 6
radio input "true"
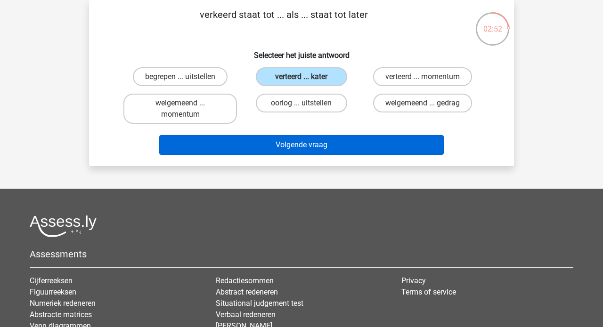
click at [295, 142] on button "Volgende vraag" at bounding box center [301, 145] width 285 height 20
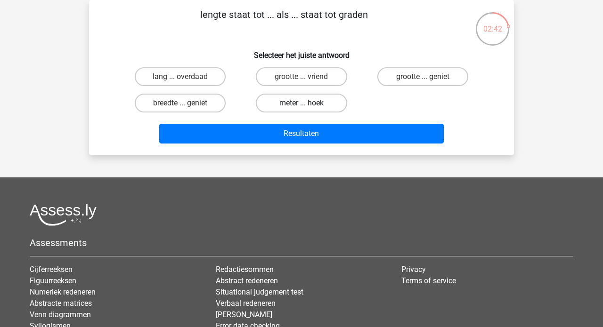
click at [287, 104] on label "meter ... hoek" at bounding box center [301, 103] width 91 height 19
click at [301, 104] on input "meter ... hoek" at bounding box center [304, 106] width 6 height 6
radio input "true"
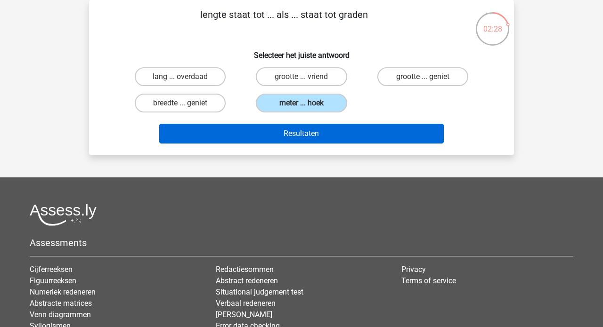
click at [292, 133] on button "Resultaten" at bounding box center [301, 134] width 285 height 20
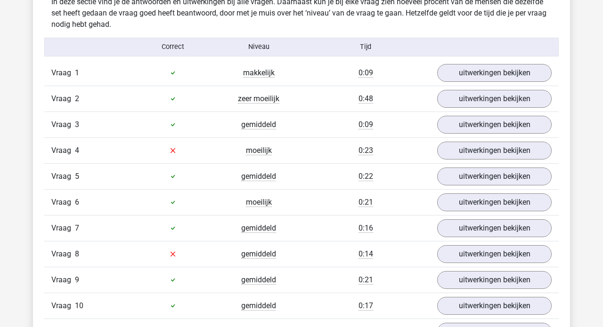
scroll to position [636, 0]
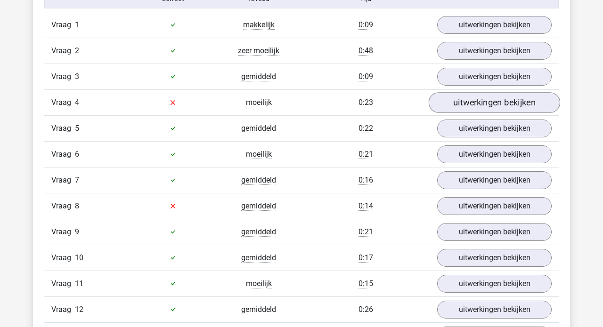
click at [460, 104] on link "uitwerkingen bekijken" at bounding box center [493, 102] width 131 height 21
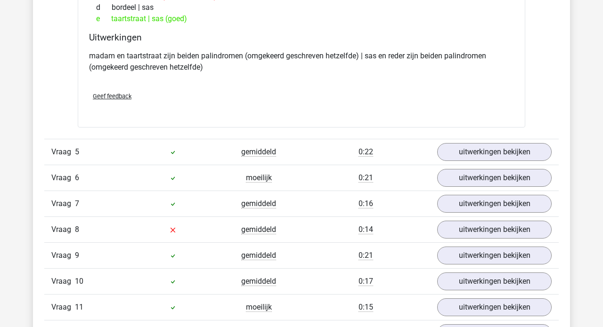
scroll to position [864, 0]
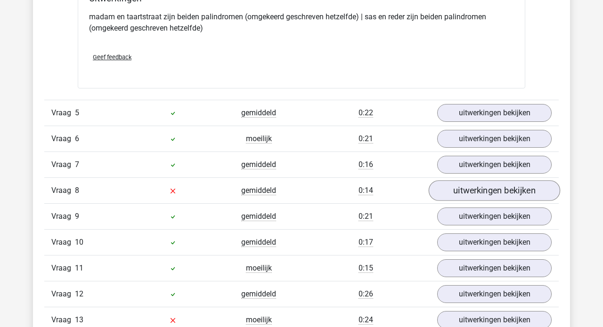
click at [459, 191] on link "uitwerkingen bekijken" at bounding box center [493, 190] width 131 height 21
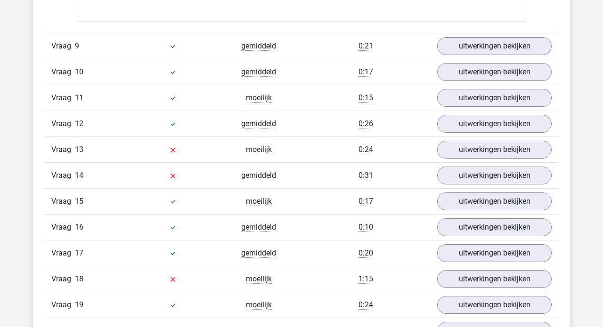
scroll to position [1328, 0]
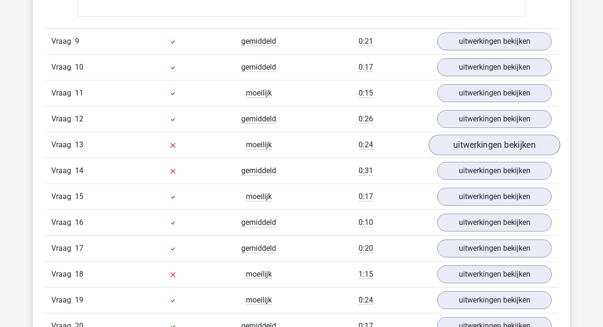
click at [467, 141] on link "uitwerkingen bekijken" at bounding box center [493, 145] width 131 height 21
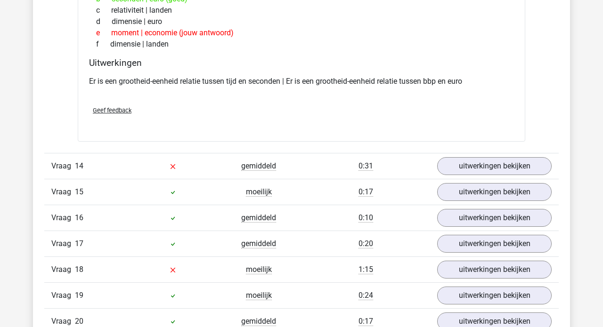
scroll to position [1559, 0]
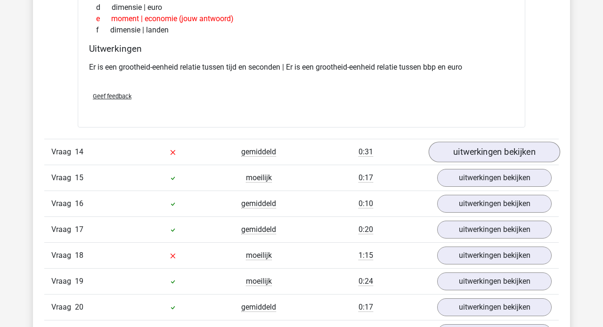
click at [476, 155] on link "uitwerkingen bekijken" at bounding box center [493, 152] width 131 height 21
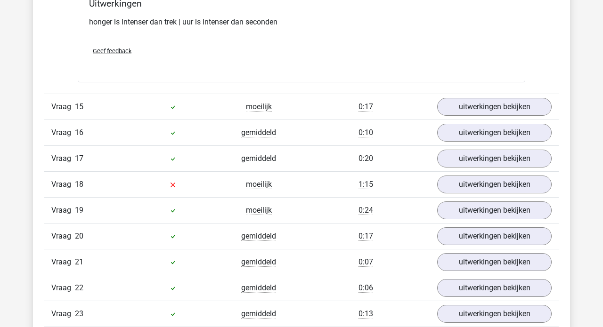
scroll to position [1840, 0]
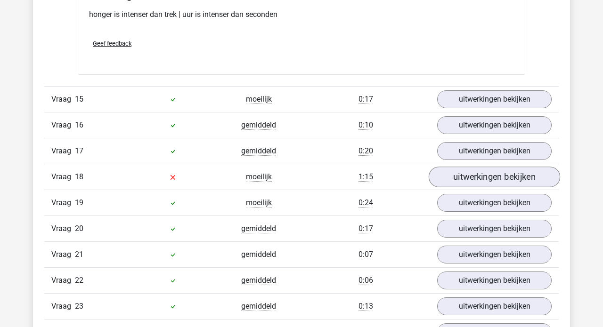
click at [478, 180] on link "uitwerkingen bekijken" at bounding box center [493, 177] width 131 height 21
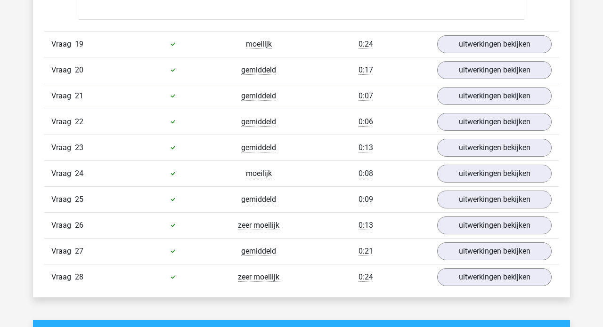
scroll to position [2211, 0]
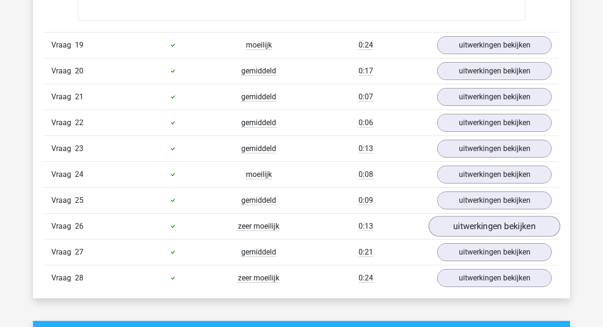
click at [509, 227] on link "uitwerkingen bekijken" at bounding box center [493, 226] width 131 height 21
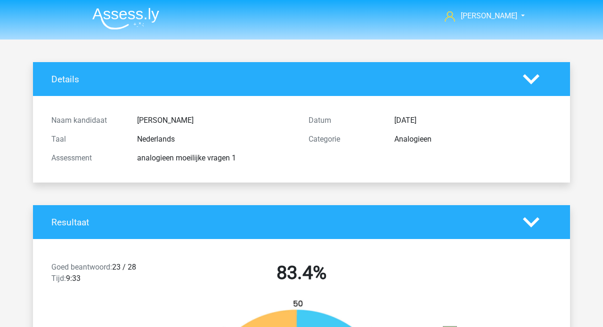
scroll to position [0, 0]
